Goal: Communication & Community: Share content

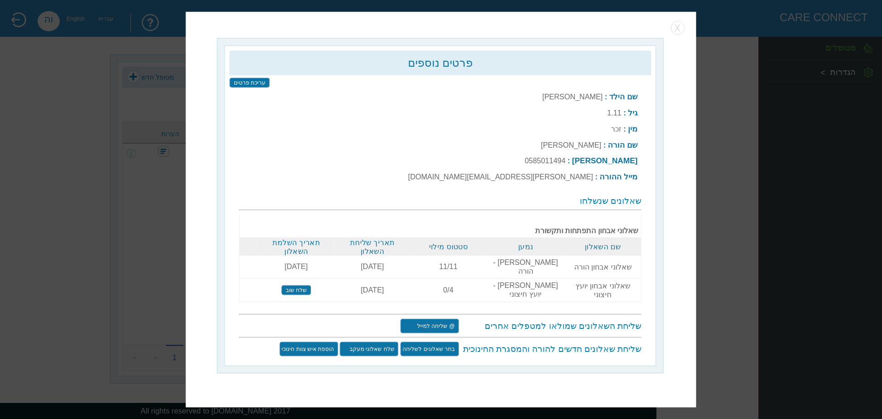
click at [685, 32] on div "פרטים נוספים עריכת פרטים שם הילד : [PERSON_NAME] גיל : 1.11 מין : זכר שם הורה :" at bounding box center [441, 209] width 511 height 396
click at [682, 34] on button "button" at bounding box center [678, 28] width 14 height 14
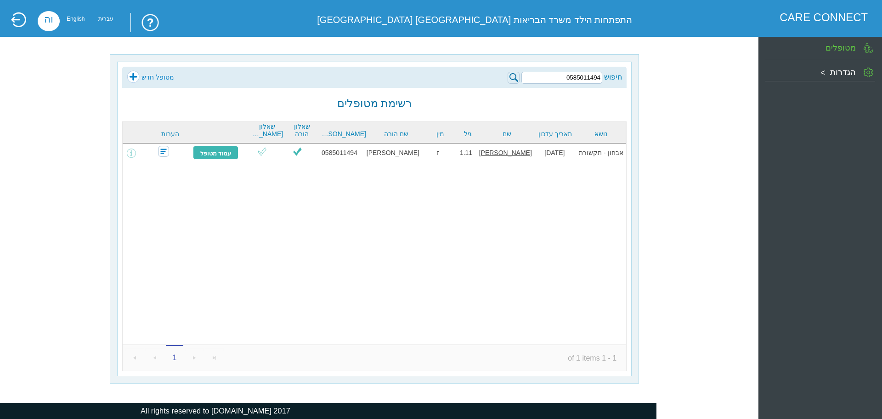
drag, startPoint x: 558, startPoint y: 79, endPoint x: 651, endPoint y: 79, distance: 92.8
click at [651, 79] on div "חיפוש 0585011494 מטופל חדש רשימת מטופלים נושא תאריך עדכון שם גיל מין שם הורה [P…" at bounding box center [374, 218] width 714 height 329
type input "0527979906"
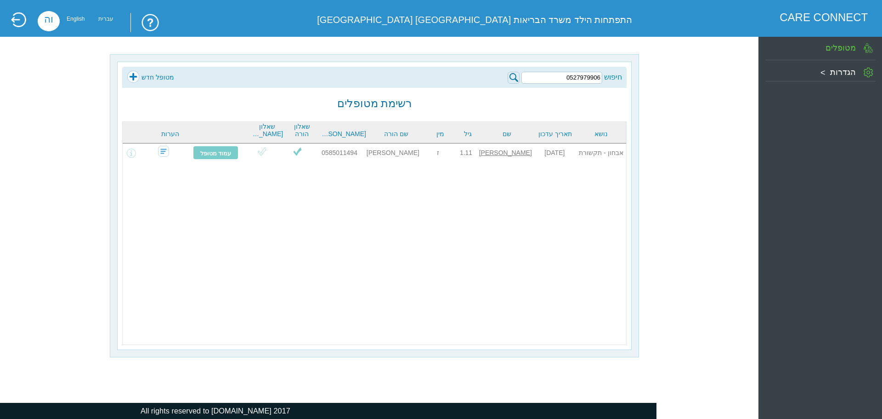
drag, startPoint x: 559, startPoint y: 81, endPoint x: 610, endPoint y: 74, distance: 51.1
click at [607, 74] on div "חיפוש 0527979906" at bounding box center [565, 76] width 115 height 13
click at [519, 75] on img at bounding box center [514, 78] width 12 height 12
click at [513, 74] on img at bounding box center [514, 78] width 12 height 12
click at [226, 151] on div at bounding box center [375, 243] width 504 height 201
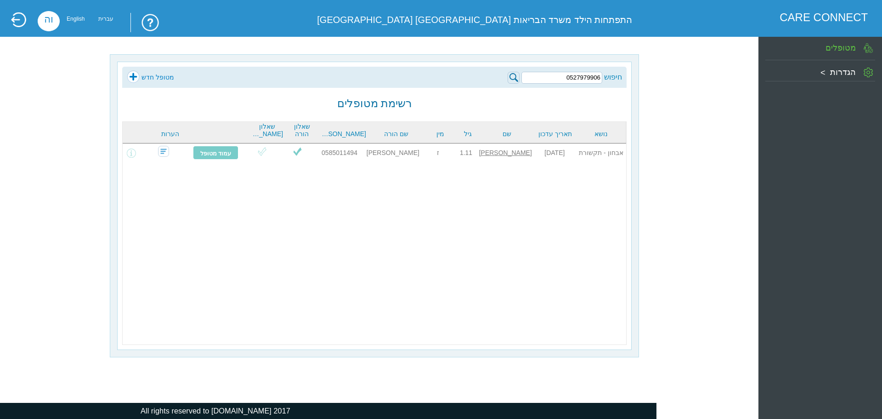
click at [230, 154] on div at bounding box center [375, 243] width 504 height 201
click at [163, 155] on div at bounding box center [375, 243] width 504 height 201
click at [131, 151] on div at bounding box center [375, 243] width 504 height 201
click at [201, 150] on div at bounding box center [375, 243] width 504 height 201
drag, startPoint x: 244, startPoint y: 150, endPoint x: 280, endPoint y: 149, distance: 36.3
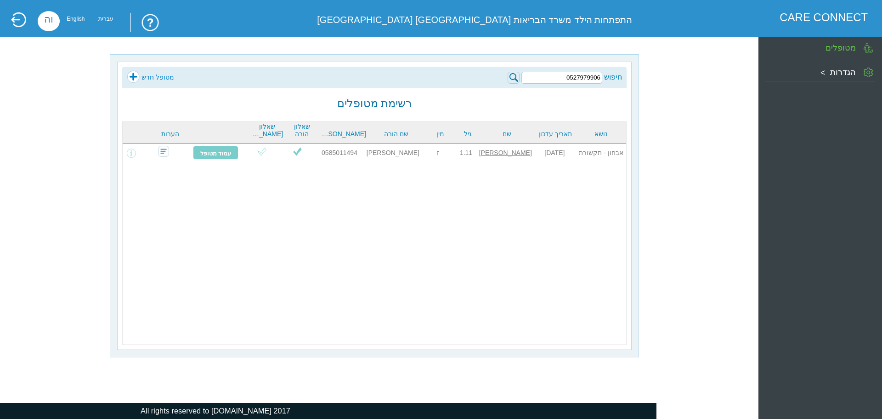
click at [245, 150] on div at bounding box center [375, 243] width 504 height 201
click at [281, 149] on div at bounding box center [375, 243] width 504 height 201
drag, startPoint x: 324, startPoint y: 149, endPoint x: 314, endPoint y: 149, distance: 10.6
click at [321, 149] on div at bounding box center [375, 243] width 504 height 201
click at [205, 152] on div at bounding box center [375, 243] width 504 height 201
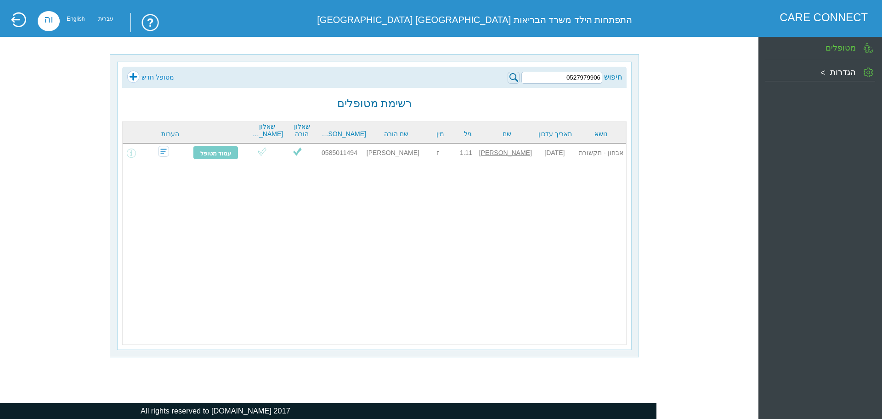
click at [828, 55] on div "מטופלים" at bounding box center [821, 48] width 110 height 18
click at [827, 65] on div "הגדרות" at bounding box center [821, 70] width 110 height 16
click at [843, 49] on label "מטופלים" at bounding box center [841, 47] width 30 height 9
click at [814, 86] on label "פרטים אישיים" at bounding box center [818, 87] width 47 height 9
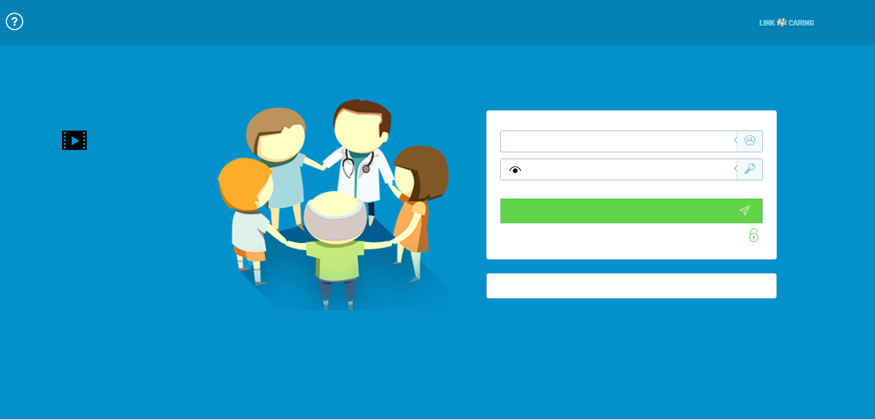
type input "התחבר עכשיו"
type input "עדיין לא? [PERSON_NAME] חשבון!"
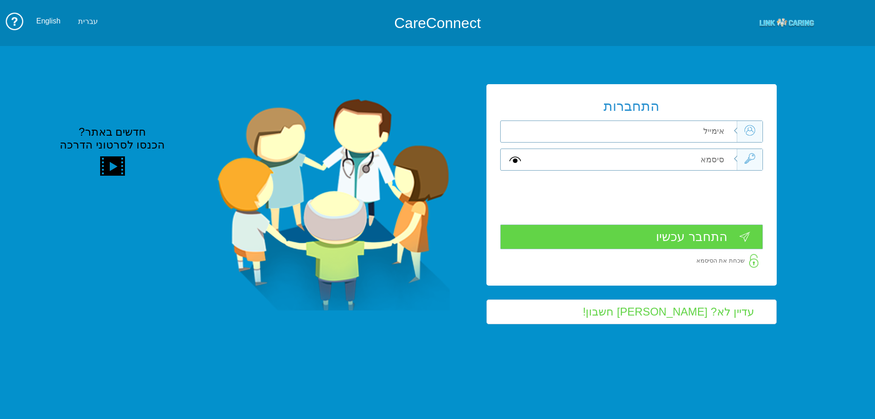
click at [710, 142] on div "התחברות שדה חובה שדה חובה שדה חובה" at bounding box center [632, 184] width 290 height 201
click at [699, 128] on input "text" at bounding box center [633, 131] width 207 height 21
type input "ה"
type input "[PERSON_NAME][EMAIL_ADDRESS][DOMAIN_NAME]"
click at [690, 156] on input "text" at bounding box center [633, 159] width 207 height 21
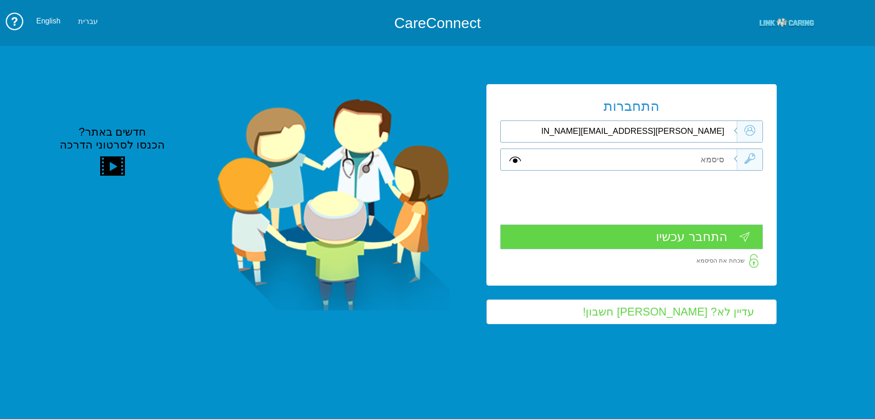
type input "ה"
click at [707, 233] on input "התחבר עכשיו" at bounding box center [631, 236] width 263 height 25
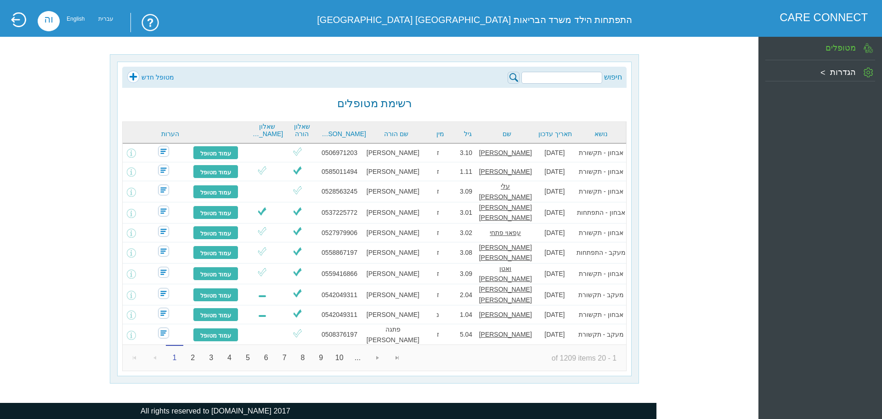
click at [593, 79] on input "search" at bounding box center [562, 78] width 81 height 12
paste input "0527979906"
type input "0527979906"
click at [511, 77] on img at bounding box center [514, 78] width 12 height 12
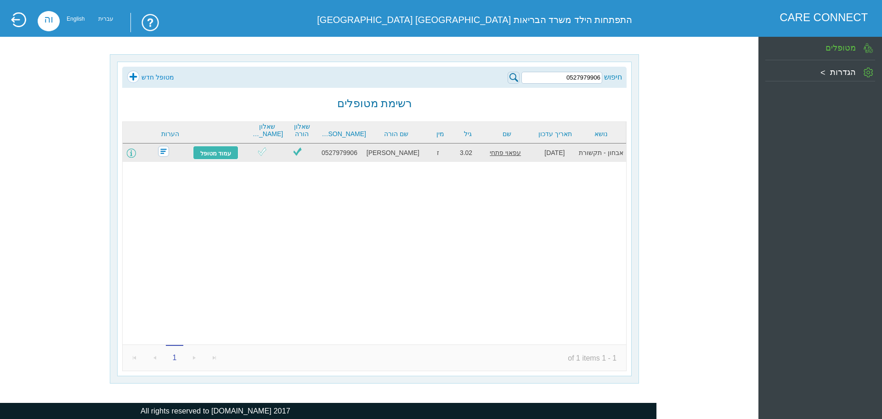
click at [136, 153] on span at bounding box center [131, 152] width 9 height 9
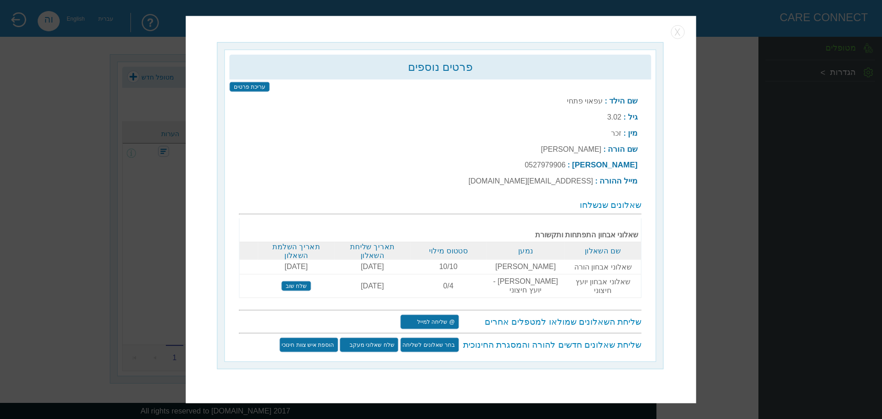
click at [433, 315] on input "@ שליחה למייל" at bounding box center [429, 321] width 59 height 15
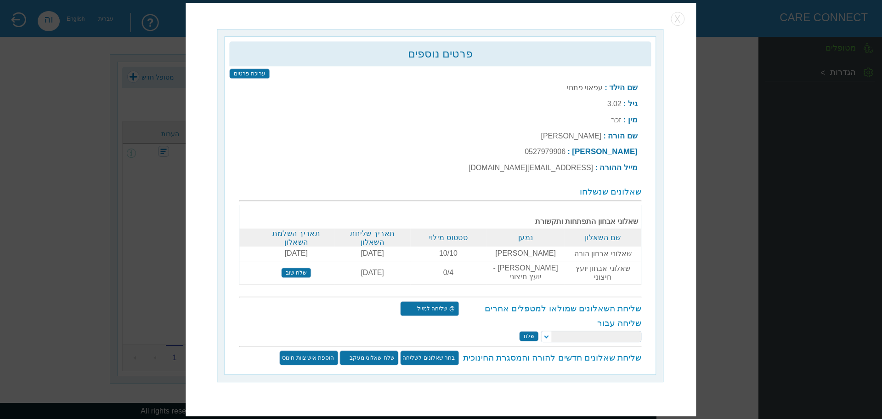
click at [546, 330] on select at bounding box center [591, 335] width 101 height 11
click at [550, 332] on select at bounding box center [591, 335] width 101 height 11
click at [545, 330] on select at bounding box center [591, 335] width 101 height 11
click at [583, 330] on select at bounding box center [591, 335] width 101 height 11
click at [547, 330] on select at bounding box center [591, 335] width 101 height 11
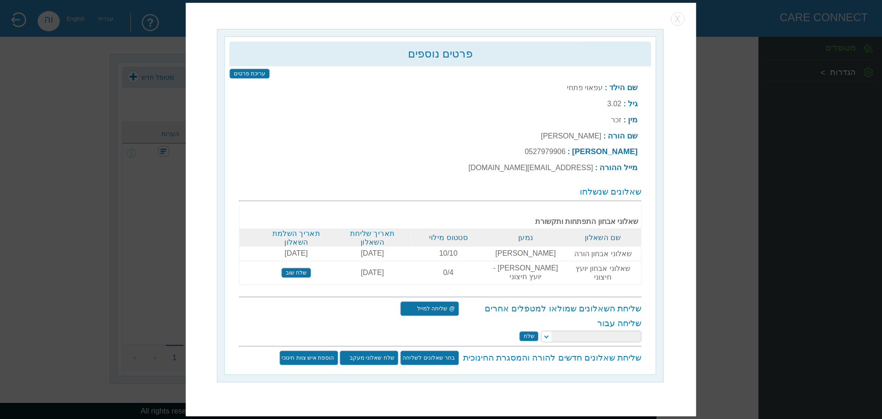
click at [547, 330] on select at bounding box center [591, 335] width 101 height 11
select select "[PERSON_NAME][EMAIL_ADDRESS][DOMAIN_NAME]"
click at [541, 330] on select "הילה קרסנופולסקי יעל מאייר יאיר צדקה ורד מזרחי קרן מאייר לפידות טלי זק סמדר מוז…" at bounding box center [591, 335] width 101 height 11
click at [528, 331] on input "שלח" at bounding box center [529, 336] width 19 height 10
